Goal: Complete application form

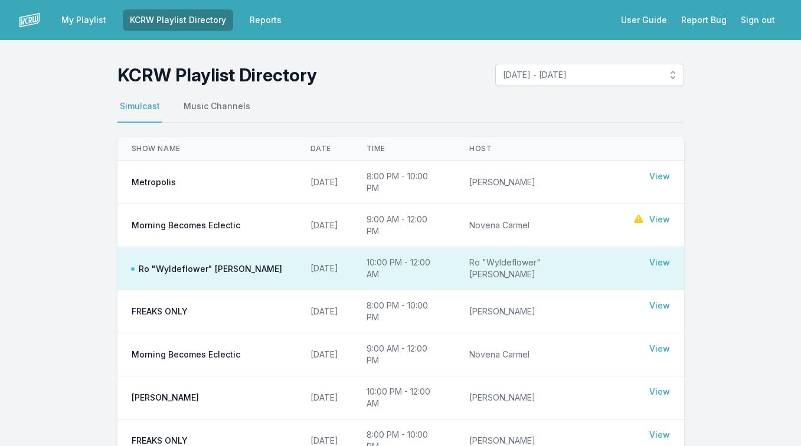
click at [80, 15] on link "My Playlist" at bounding box center [83, 19] width 59 height 21
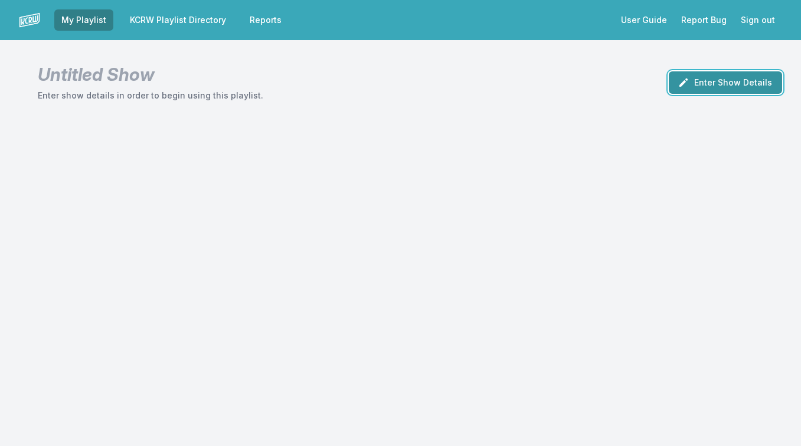
click at [716, 84] on button "Enter Show Details" at bounding box center [724, 82] width 113 height 22
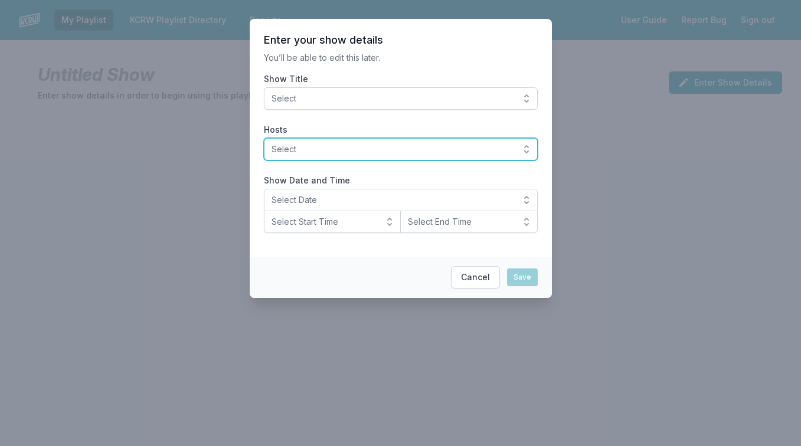
click at [418, 146] on span "Select" at bounding box center [392, 149] width 242 height 12
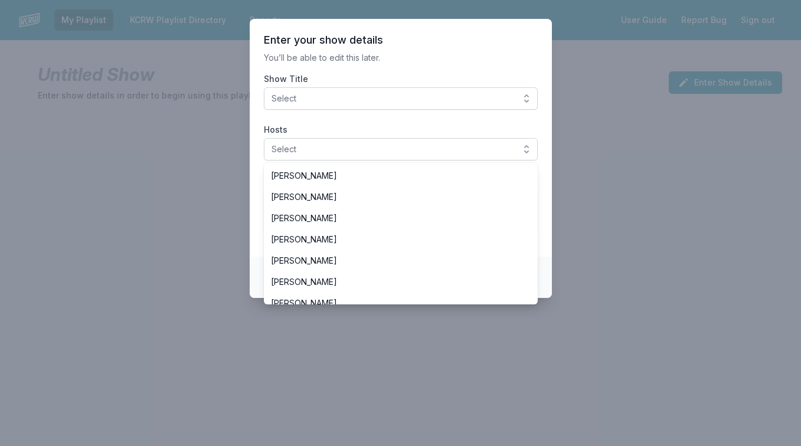
click at [359, 119] on section "Enter your show details You’ll be able to edit this later. Show Title Select Ho…" at bounding box center [401, 138] width 302 height 238
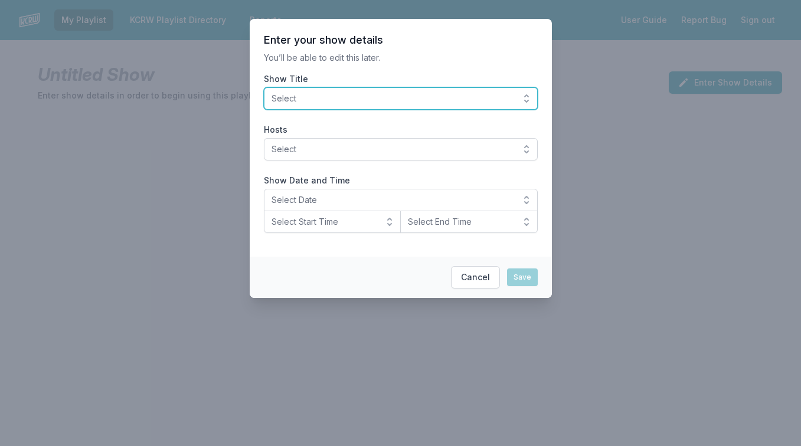
click at [336, 104] on span "Select" at bounding box center [392, 99] width 242 height 12
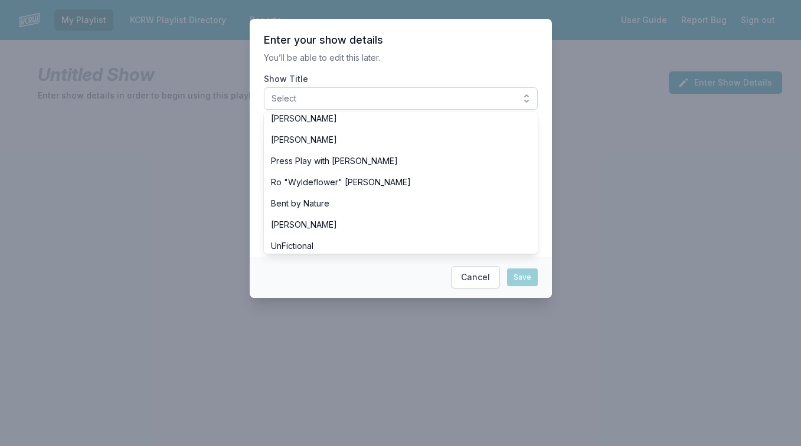
scroll to position [452, 0]
click at [378, 58] on p "You’ll be able to edit this later." at bounding box center [401, 58] width 274 height 12
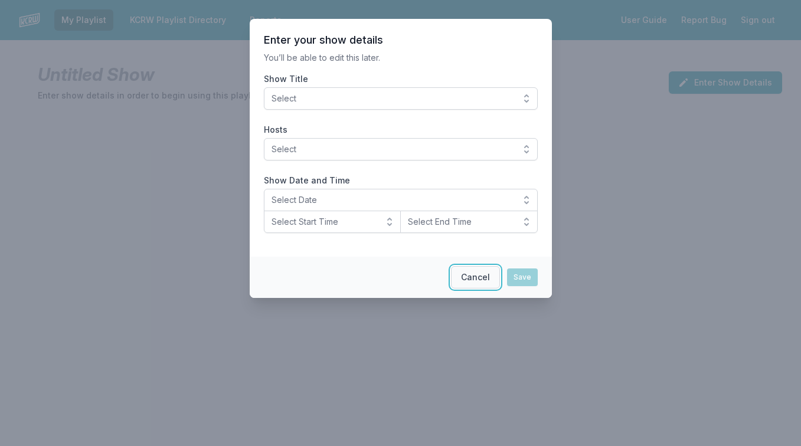
click at [478, 279] on button "Cancel" at bounding box center [475, 277] width 49 height 22
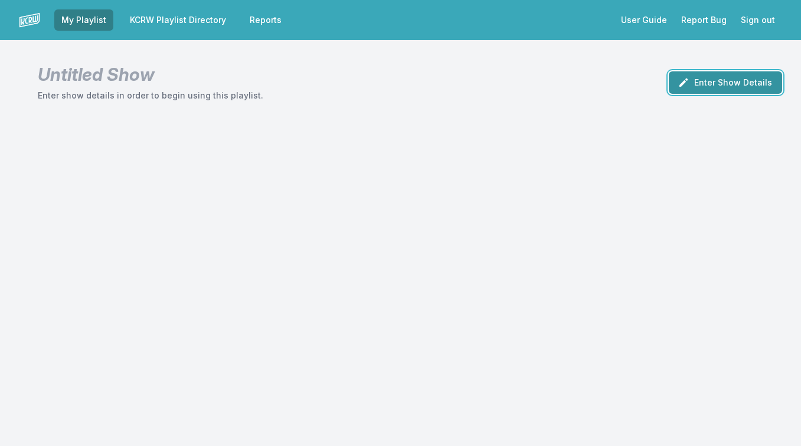
click at [714, 83] on button "Enter Show Details" at bounding box center [724, 82] width 113 height 22
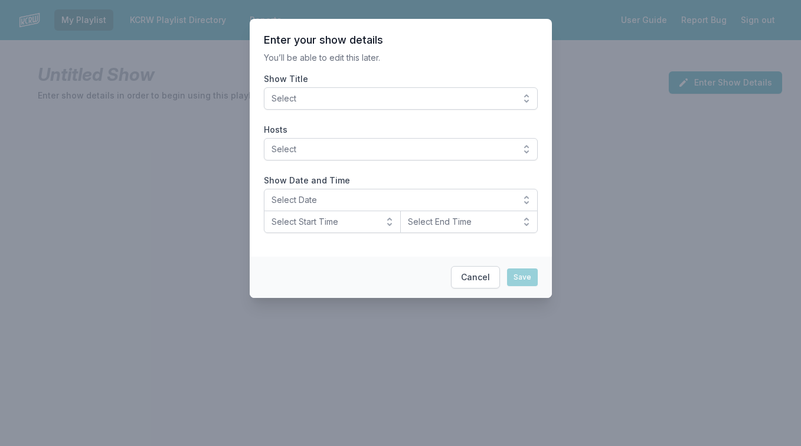
click at [487, 97] on span "Select" at bounding box center [392, 99] width 242 height 12
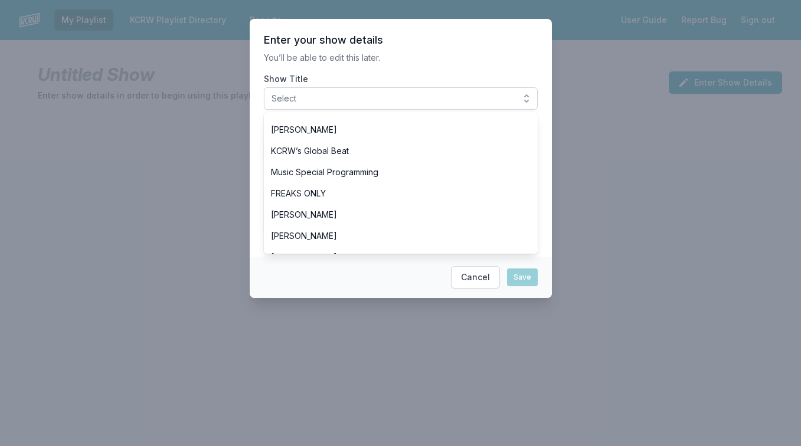
scroll to position [349, 0]
